Goal: Transaction & Acquisition: Register for event/course

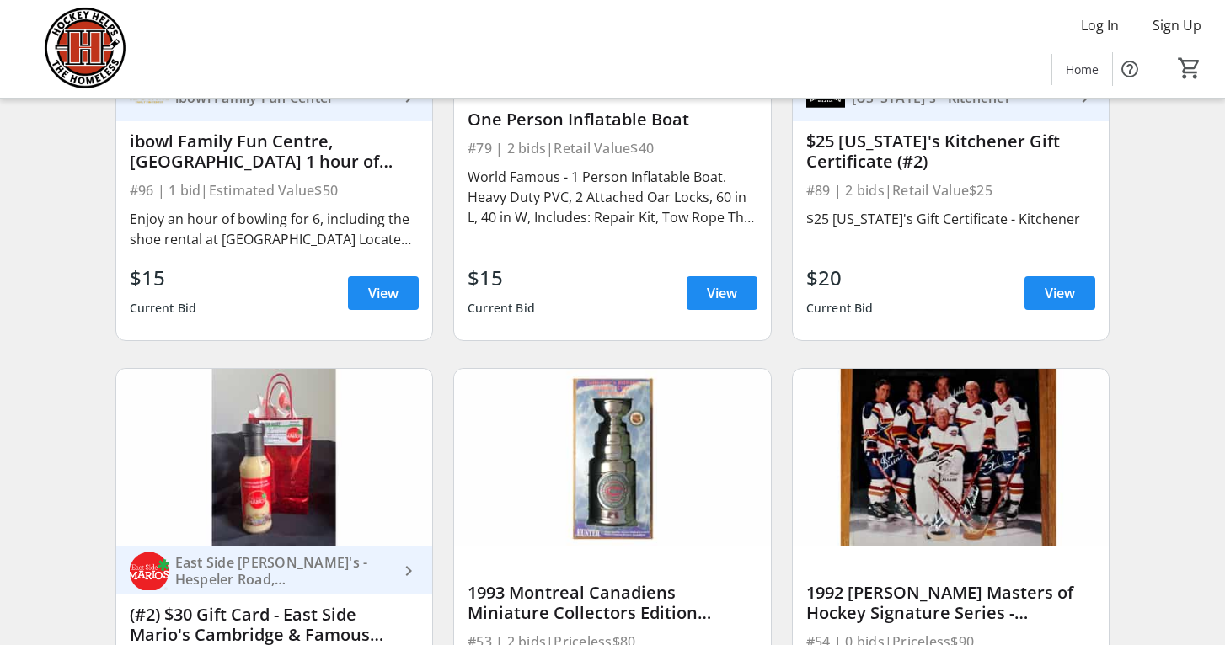
scroll to position [12146, 0]
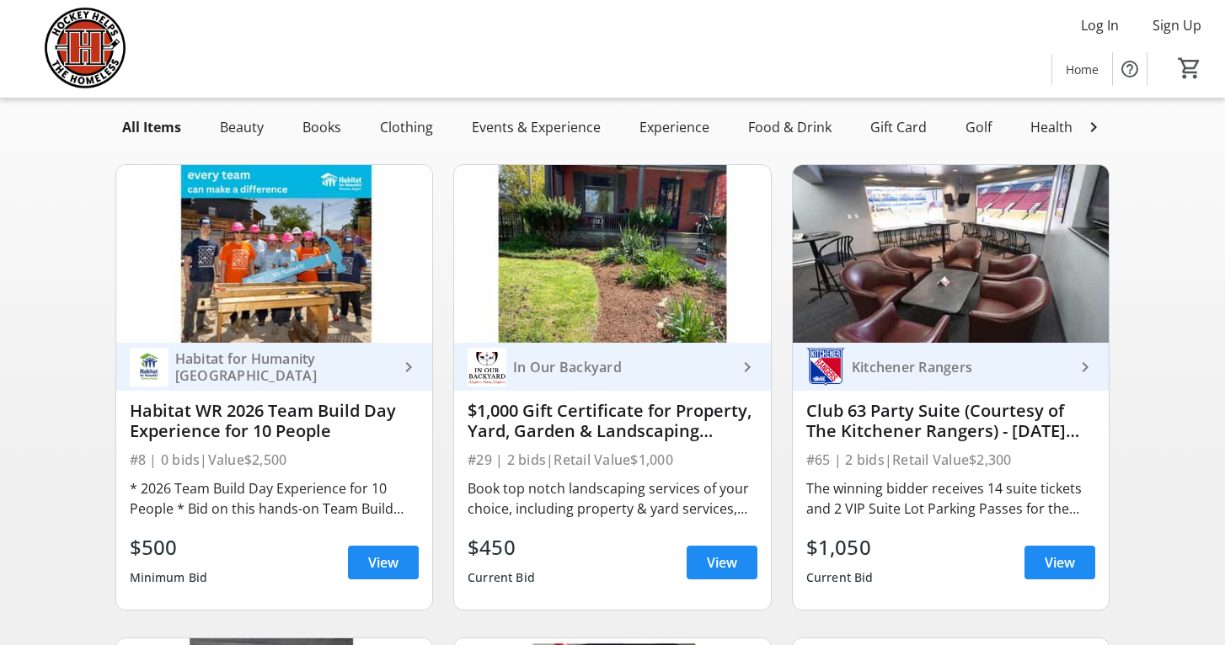
scroll to position [142, 0]
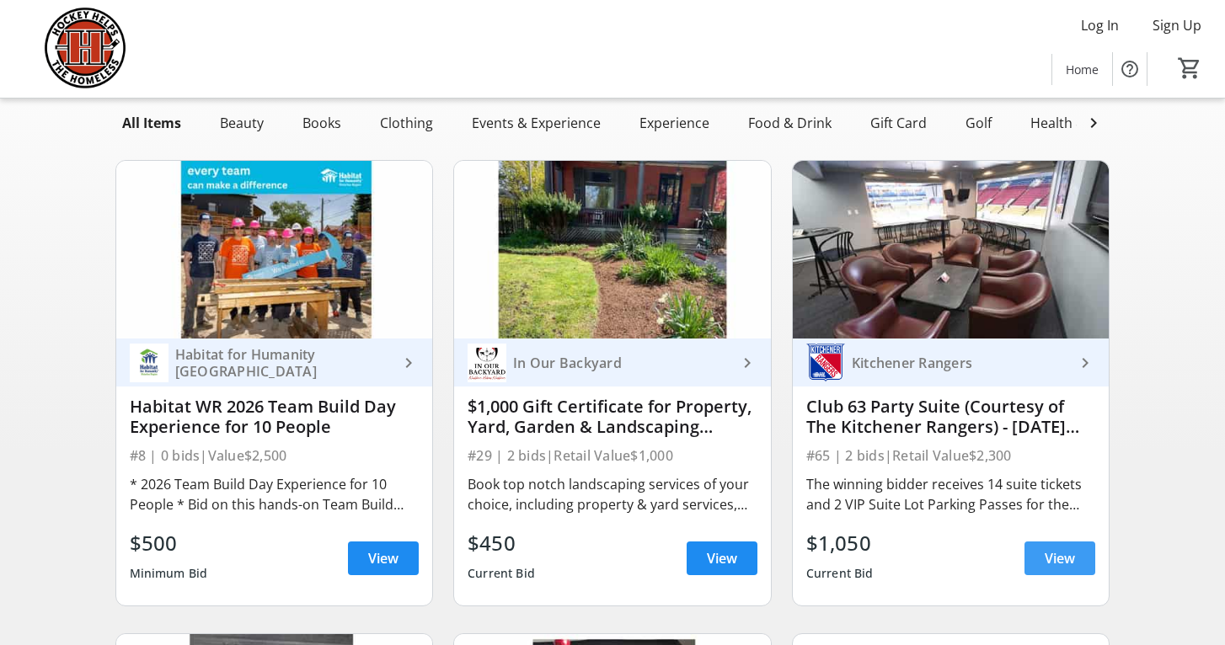
click at [1054, 551] on span "View" at bounding box center [1060, 559] width 30 height 20
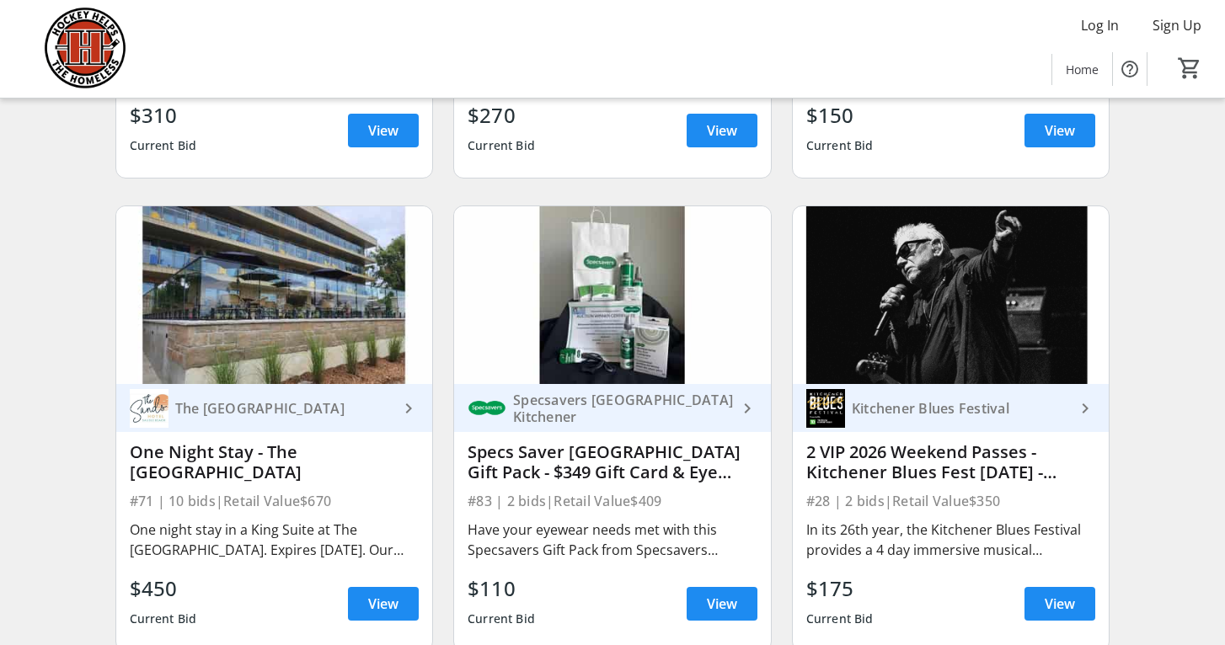
scroll to position [1510, 0]
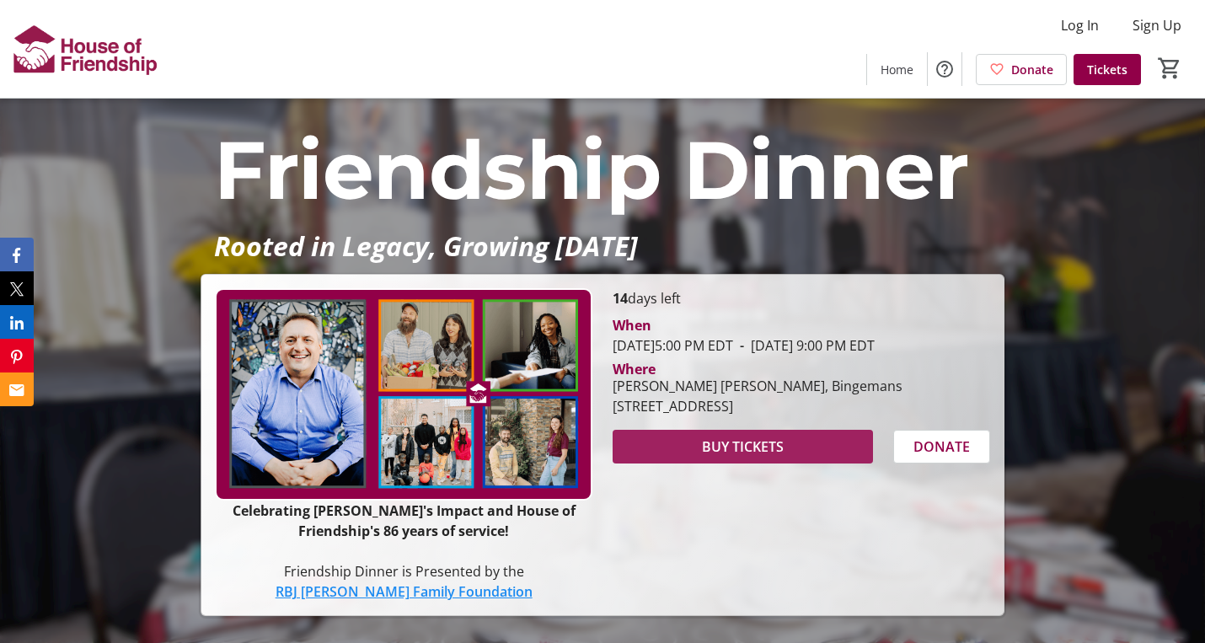
click at [719, 457] on span "BUY TICKETS" at bounding box center [743, 446] width 82 height 20
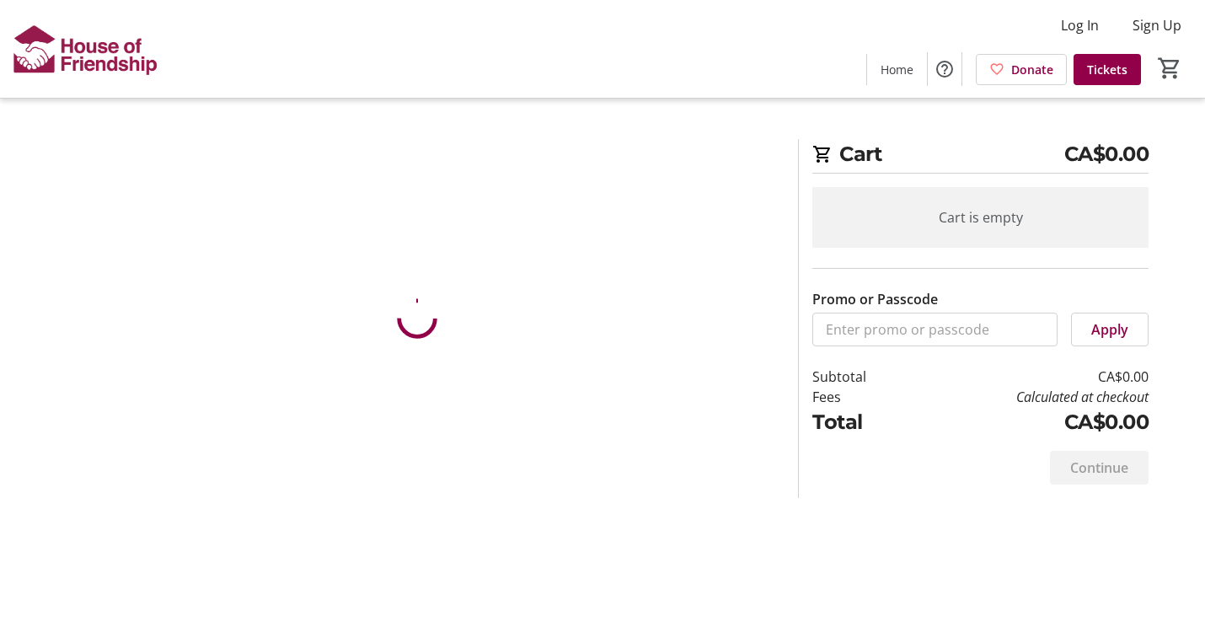
click at [520, 334] on section at bounding box center [416, 318] width 741 height 359
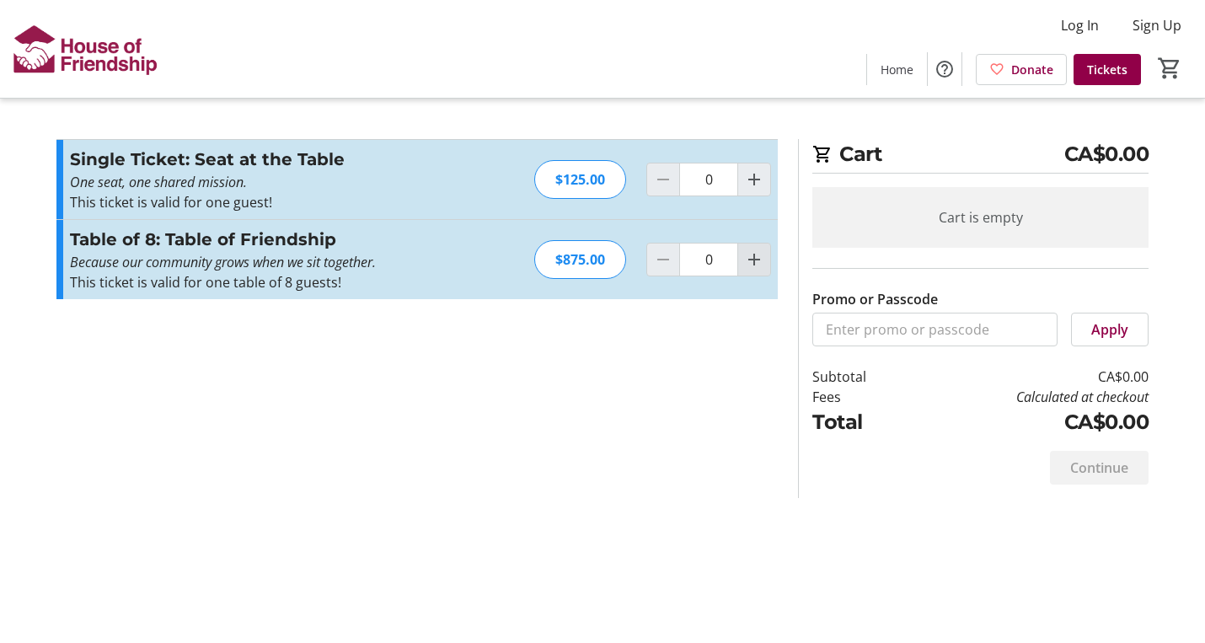
click at [757, 260] on mat-icon "Increment by one" at bounding box center [754, 259] width 20 height 20
type input "1"
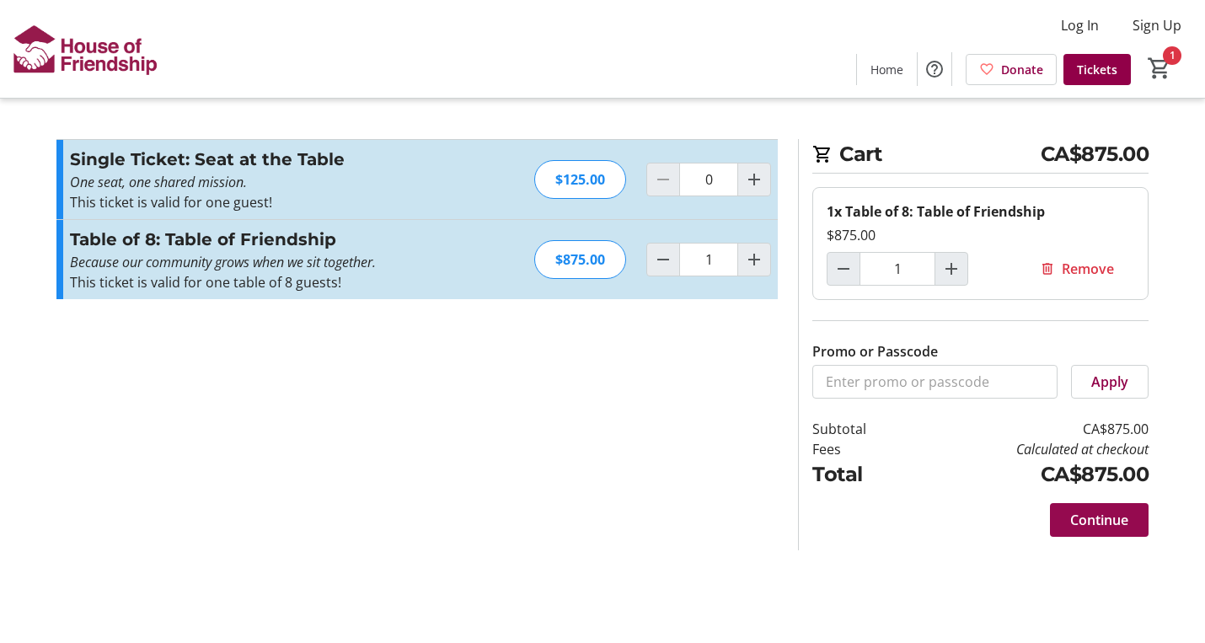
click at [1108, 517] on span "Continue" at bounding box center [1099, 520] width 58 height 20
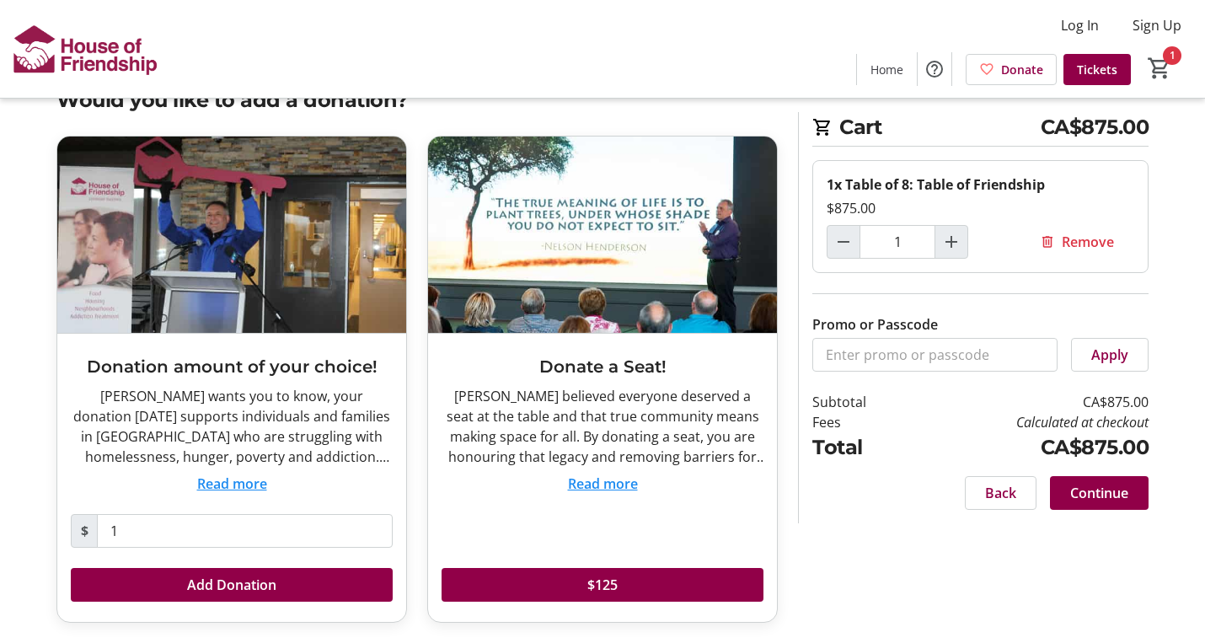
scroll to position [54, 0]
click at [1084, 491] on span "Continue" at bounding box center [1099, 493] width 58 height 20
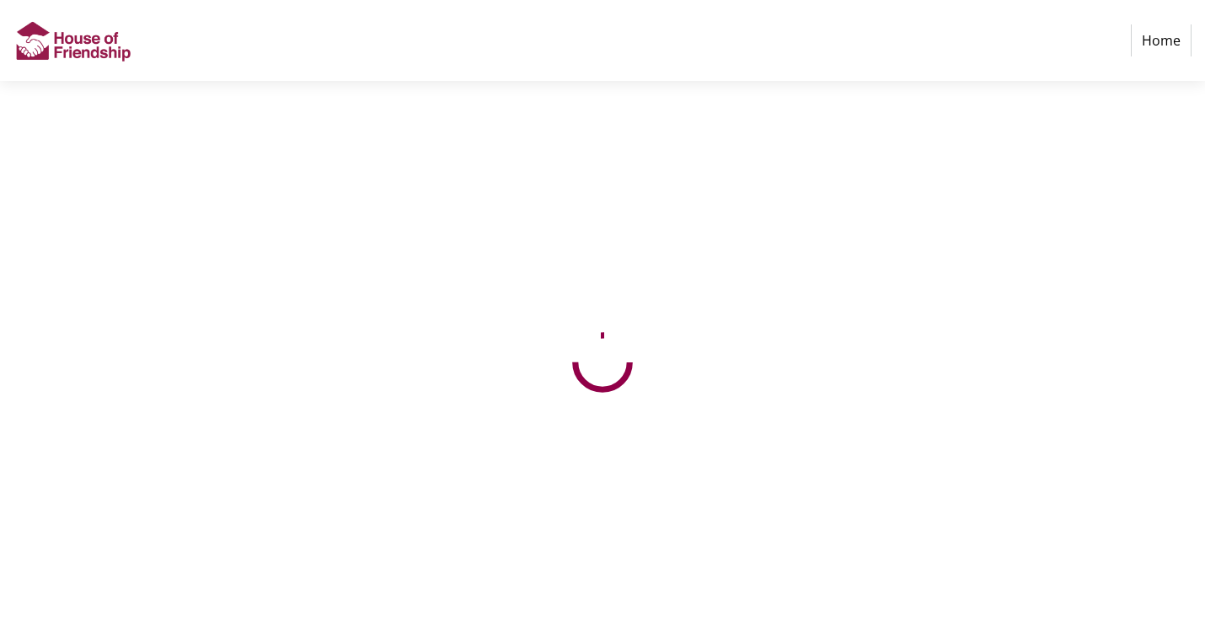
select select "CA"
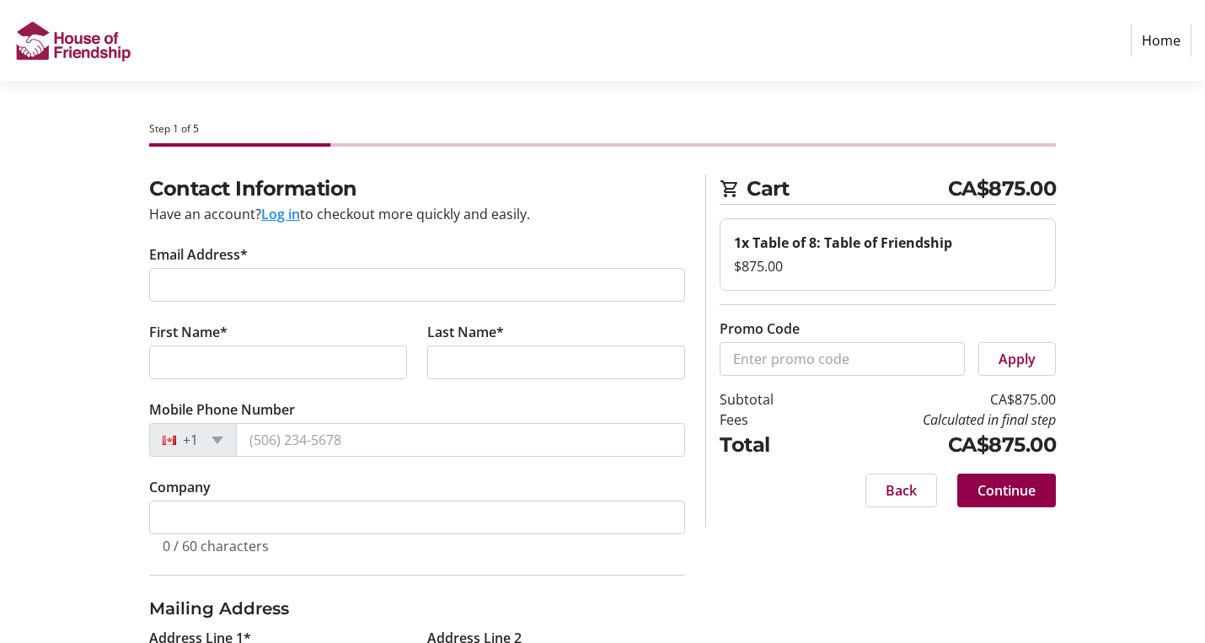
click at [290, 217] on button "Log in" at bounding box center [280, 214] width 39 height 20
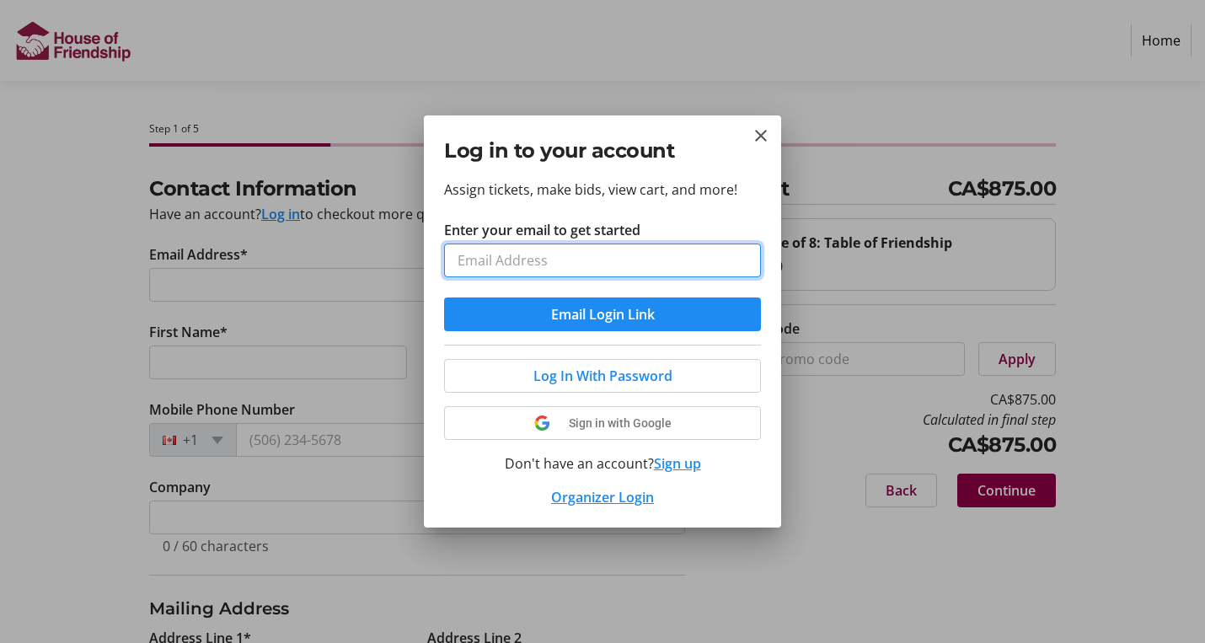
type input "[EMAIL_ADDRESS][PERSON_NAME][DOMAIN_NAME]"
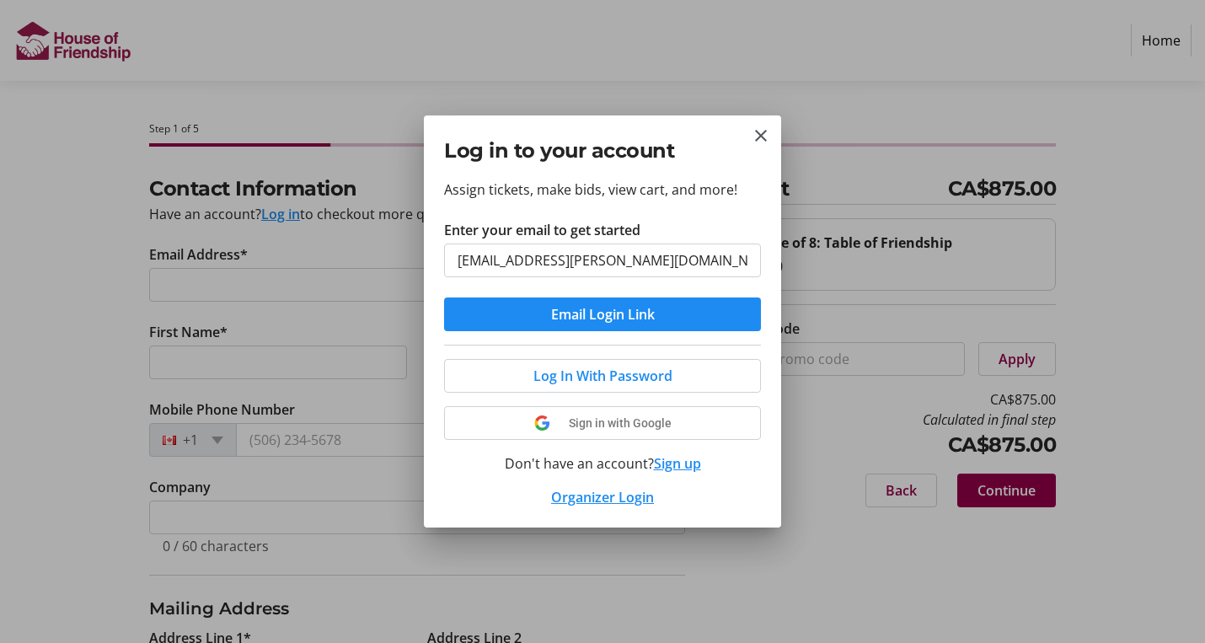
click at [602, 314] on button "Email Login Link" at bounding box center [602, 314] width 317 height 34
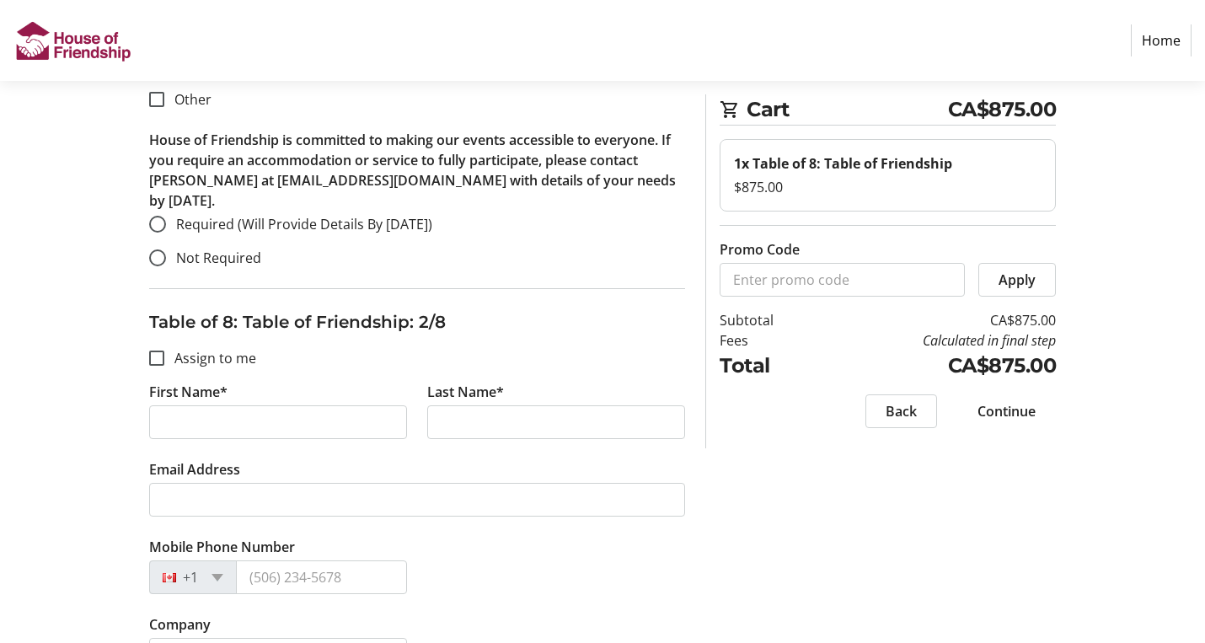
scroll to position [951, 0]
click at [162, 349] on input "Assign to me" at bounding box center [156, 356] width 15 height 15
checkbox input "true"
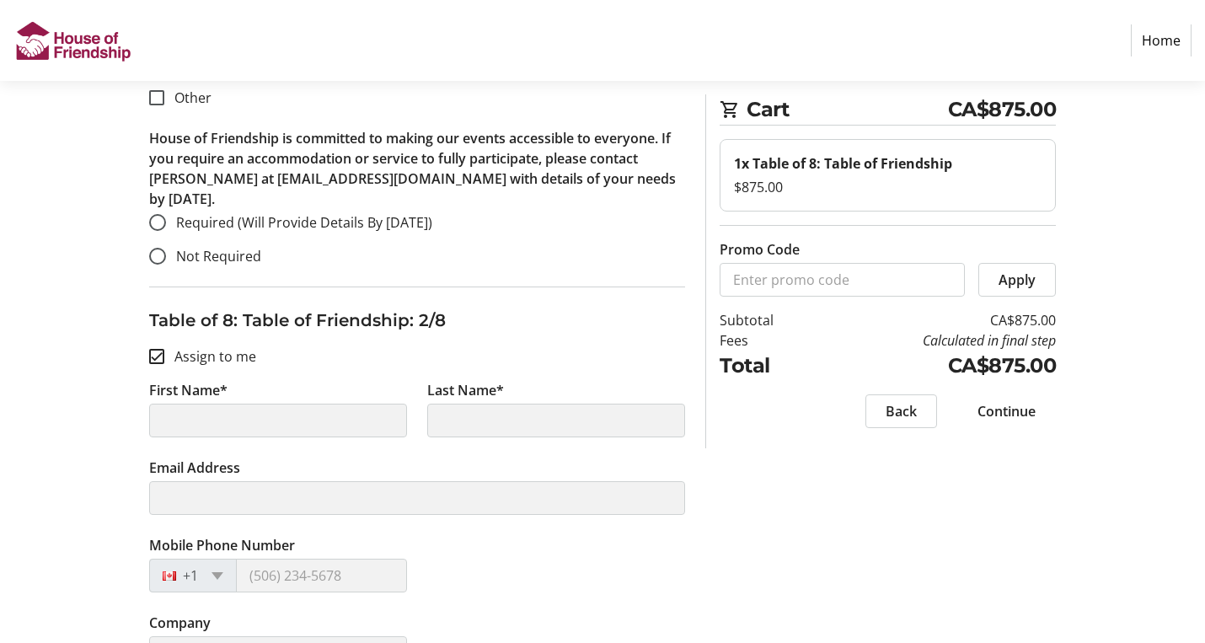
type input "[PERSON_NAME]"
type input "Way"
type input "[EMAIL_ADDRESS][PERSON_NAME][DOMAIN_NAME]"
type input "[PHONE_NUMBER]"
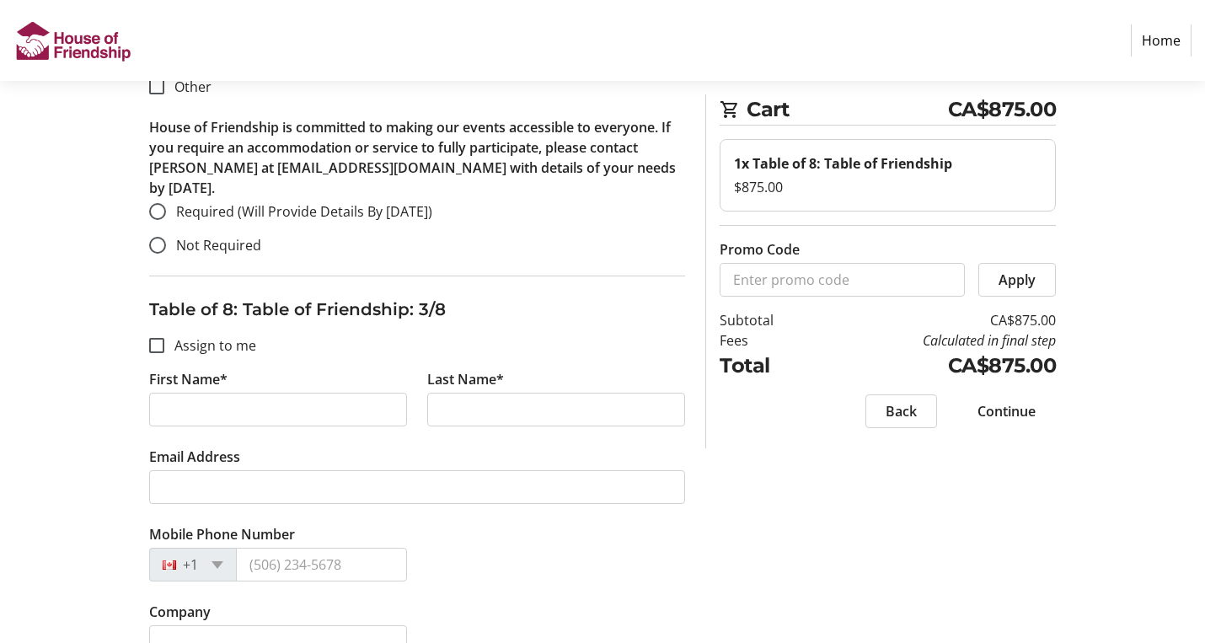
scroll to position [1960, 0]
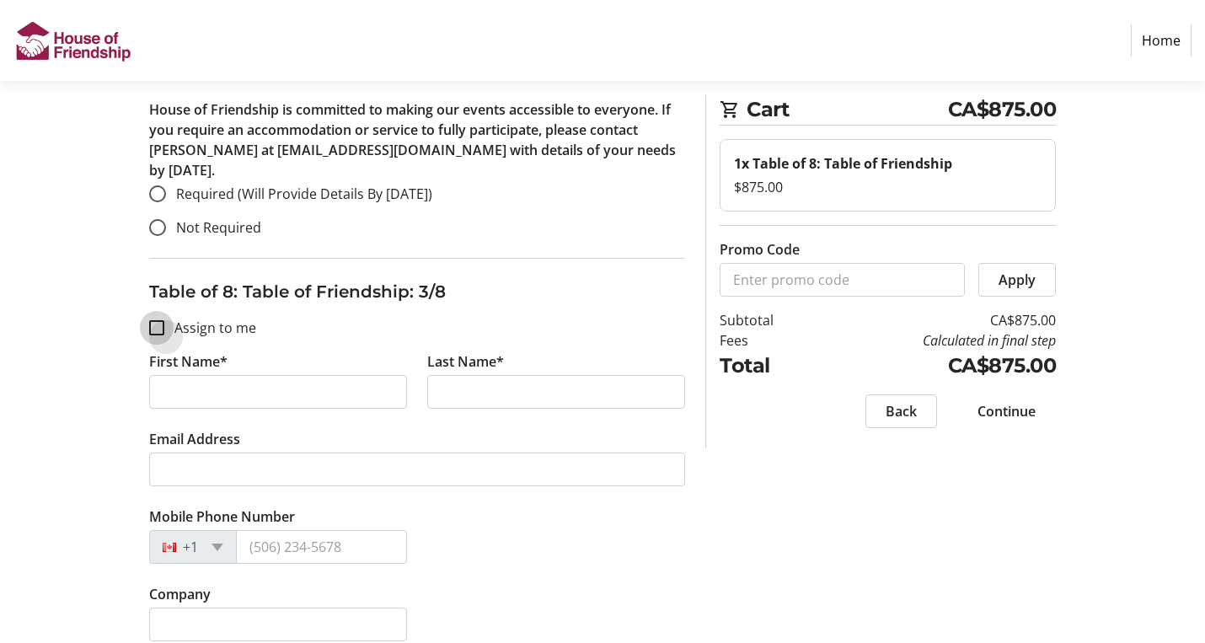
click at [159, 320] on input "Assign to me" at bounding box center [156, 327] width 15 height 15
checkbox input "true"
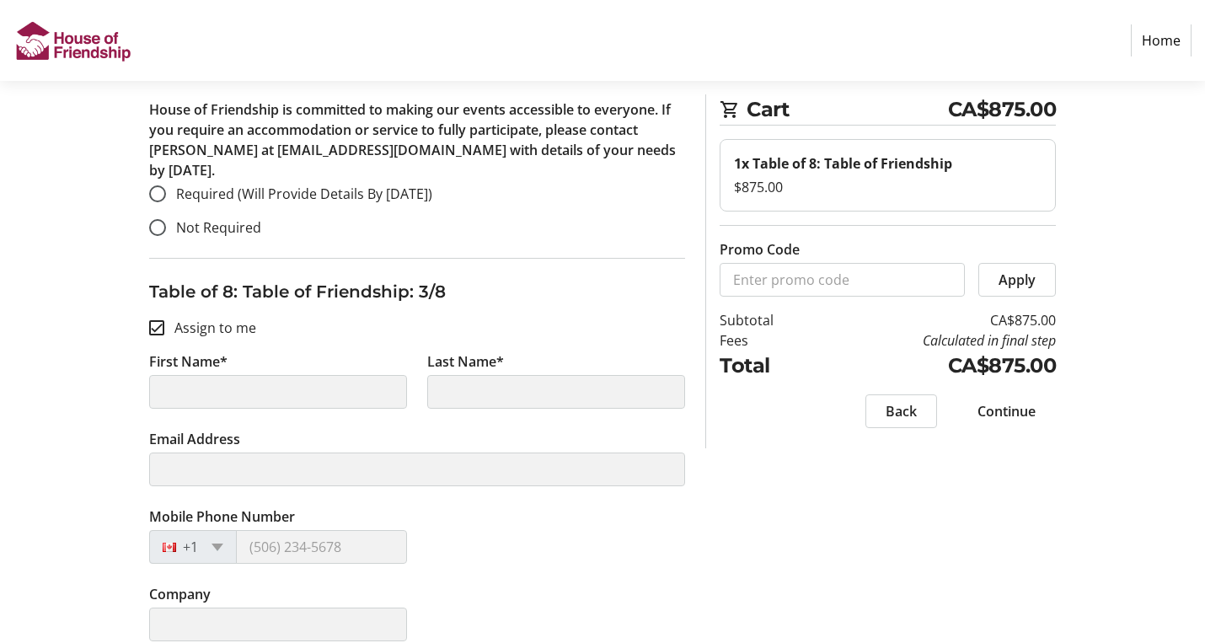
type input "[PERSON_NAME]"
type input "Way"
type input "[EMAIL_ADDRESS][PERSON_NAME][DOMAIN_NAME]"
type input "[PHONE_NUMBER]"
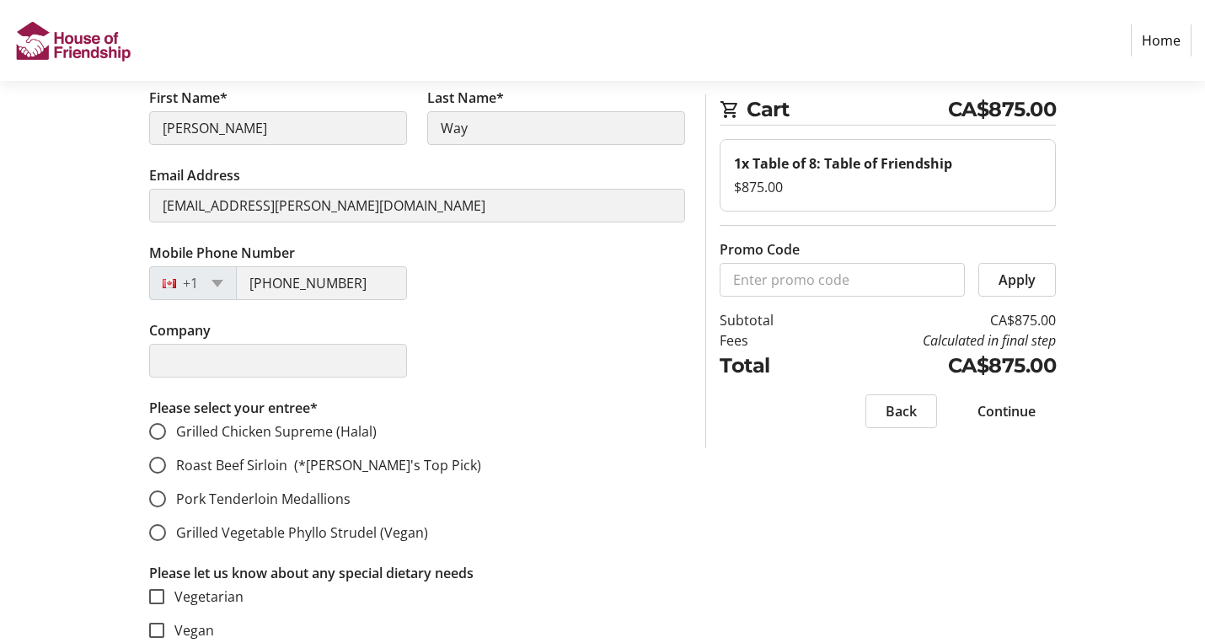
scroll to position [2242, 0]
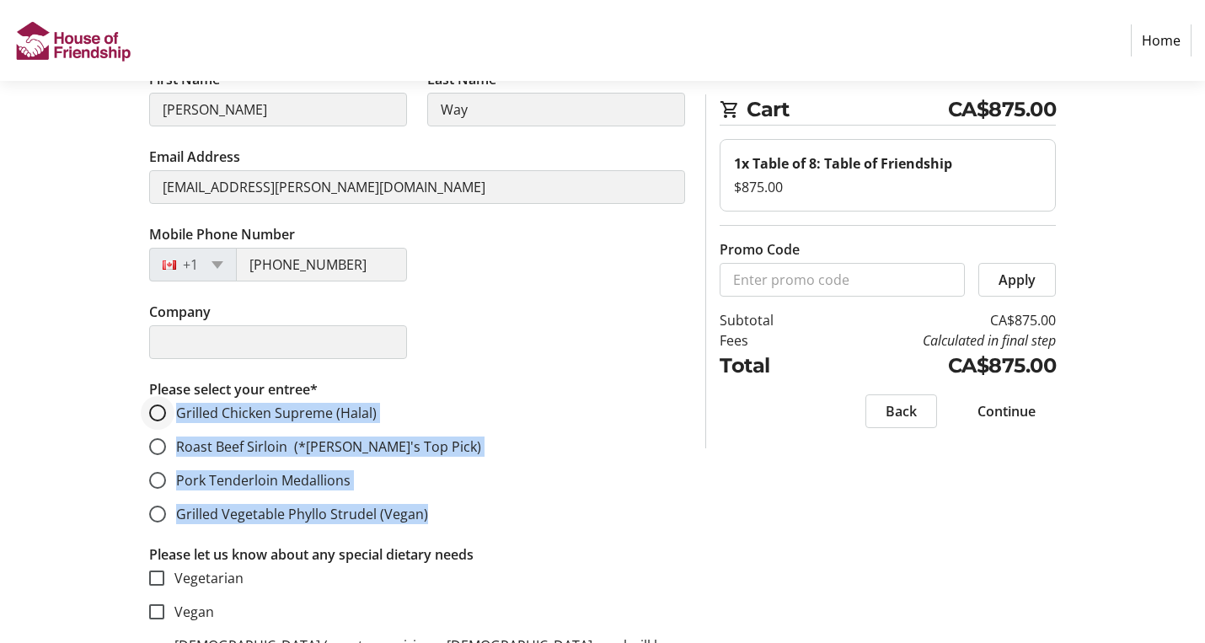
drag, startPoint x: 440, startPoint y: 467, endPoint x: 172, endPoint y: 372, distance: 284.4
click at [172, 403] on mat-radio-group "Grilled Chicken Supreme (Halal) Roast Beef Sirloin (*[PERSON_NAME]'s Top Pick) …" at bounding box center [417, 463] width 536 height 121
copy mat-radio-group "Grilled Chicken Supreme (Halal) Roast Beef Sirloin (*[PERSON_NAME]'s Top Pick) …"
